Goal: Task Accomplishment & Management: Manage account settings

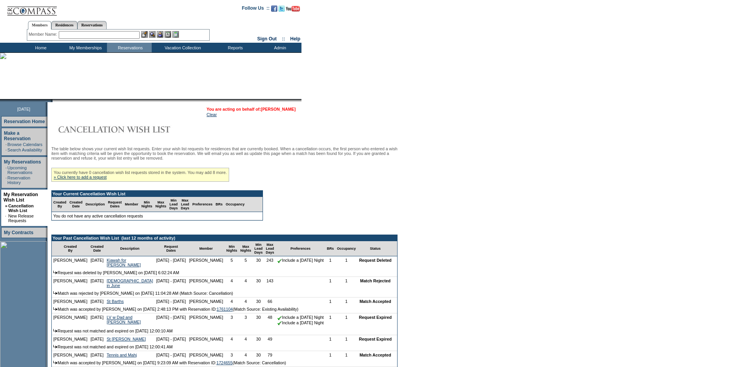
click at [293, 110] on link "[PERSON_NAME]" at bounding box center [278, 109] width 35 height 5
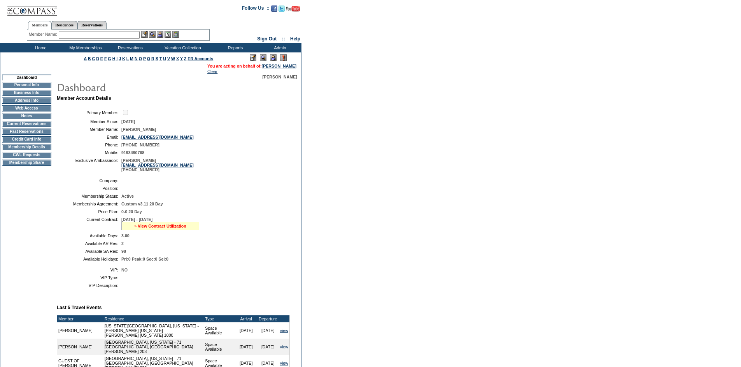
click at [145, 229] on link "» View Contract Utilization" at bounding box center [160, 226] width 52 height 5
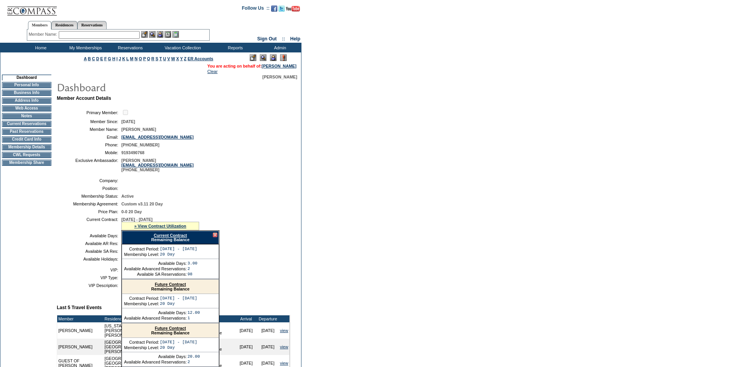
click at [166, 245] on div "Current Contract Remaining Balance" at bounding box center [170, 238] width 97 height 14
click at [167, 238] on link "Current Contract" at bounding box center [170, 235] width 33 height 5
click at [105, 35] on input "text" at bounding box center [99, 35] width 81 height 8
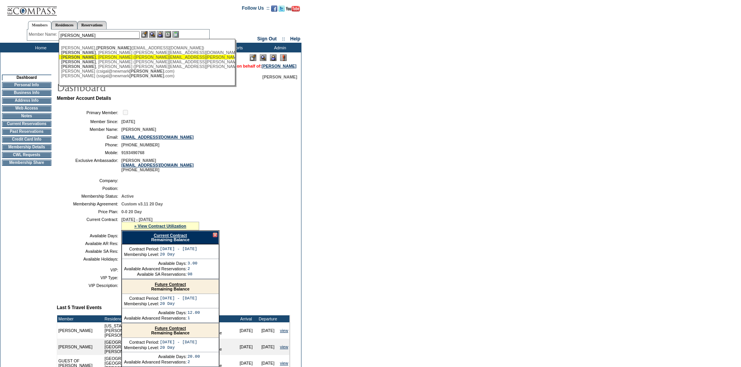
click at [116, 59] on div "Merrill , Harold (harold.merrill@yahoo.com)" at bounding box center [146, 57] width 171 height 5
type input "Merrill, Harold (harold.merrill@yahoo.com)"
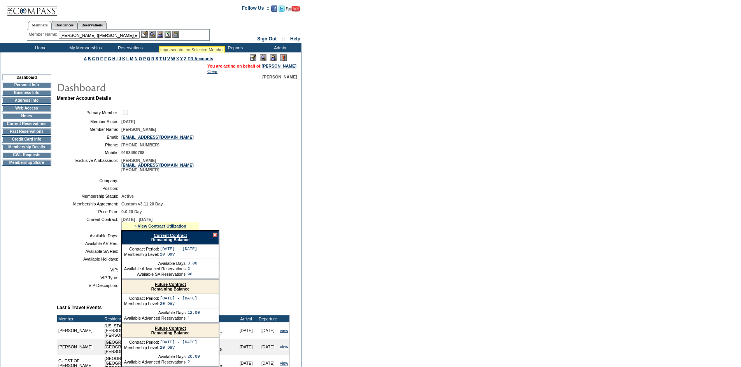
click at [162, 34] on img at bounding box center [160, 34] width 7 height 7
click at [152, 35] on img at bounding box center [152, 34] width 7 height 7
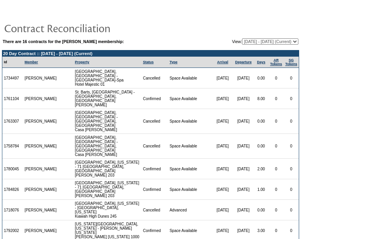
click at [286, 44] on select "[DATE] - [DATE] [DATE] - [DATE] [DATE] - [DATE] [DATE] - [DATE] [DATE] - [DATE]…" at bounding box center [270, 41] width 56 height 6
select select "122845"
click at [242, 39] on select "[DATE] - [DATE] [DATE] - [DATE] [DATE] - [DATE] [DATE] - [DATE] [DATE] - [DATE]…" at bounding box center [270, 41] width 56 height 6
